Goal: Navigation & Orientation: Go to known website

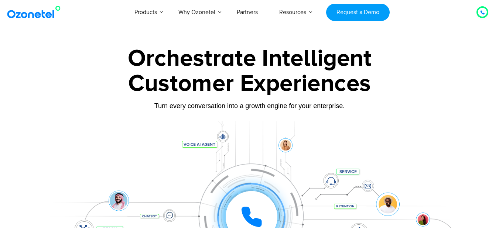
click at [47, 9] on img at bounding box center [36, 12] width 60 height 13
click at [483, 12] on icon at bounding box center [482, 12] width 4 height 4
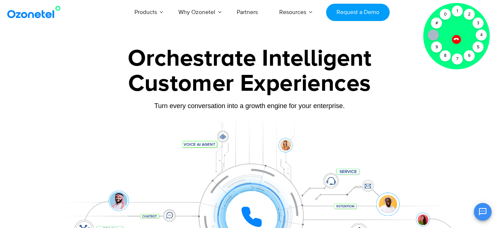
drag, startPoint x: 415, startPoint y: 176, endPoint x: 358, endPoint y: 101, distance: 94.1
click at [415, 176] on div "Click to experience it! Call in progress... 1 2 3 4 5 6 7 8 9 # 0" at bounding box center [250, 203] width 462 height 126
